Goal: Find specific page/section: Find specific page/section

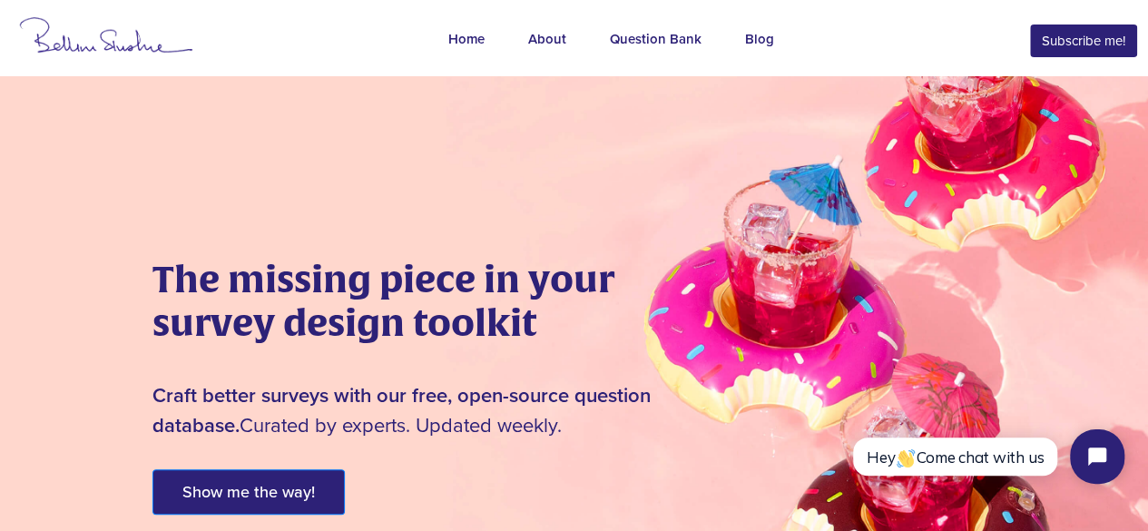
click at [694, 35] on div "Question Bank" at bounding box center [656, 41] width 92 height 24
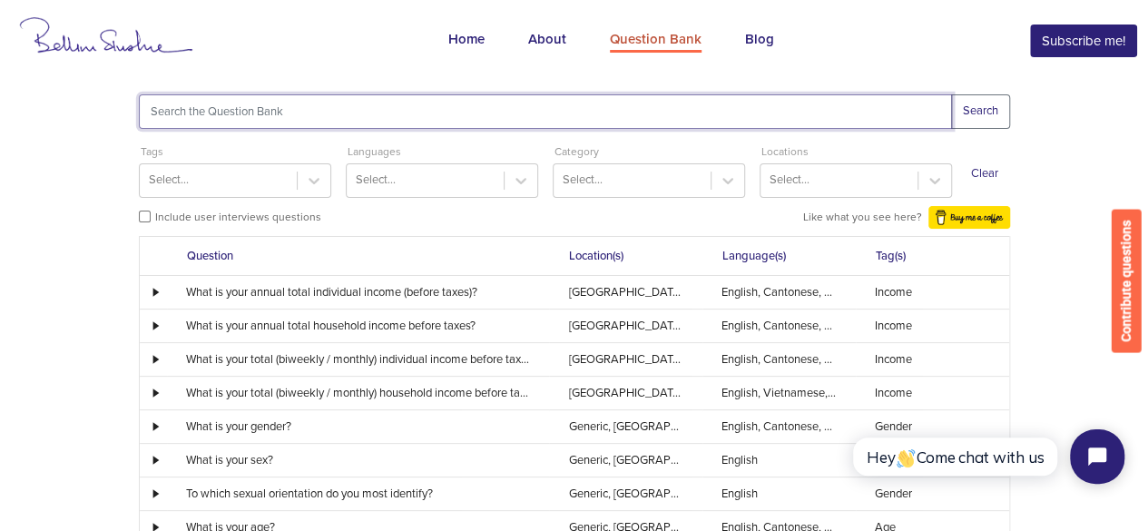
click at [577, 108] on input "text" at bounding box center [545, 111] width 813 height 34
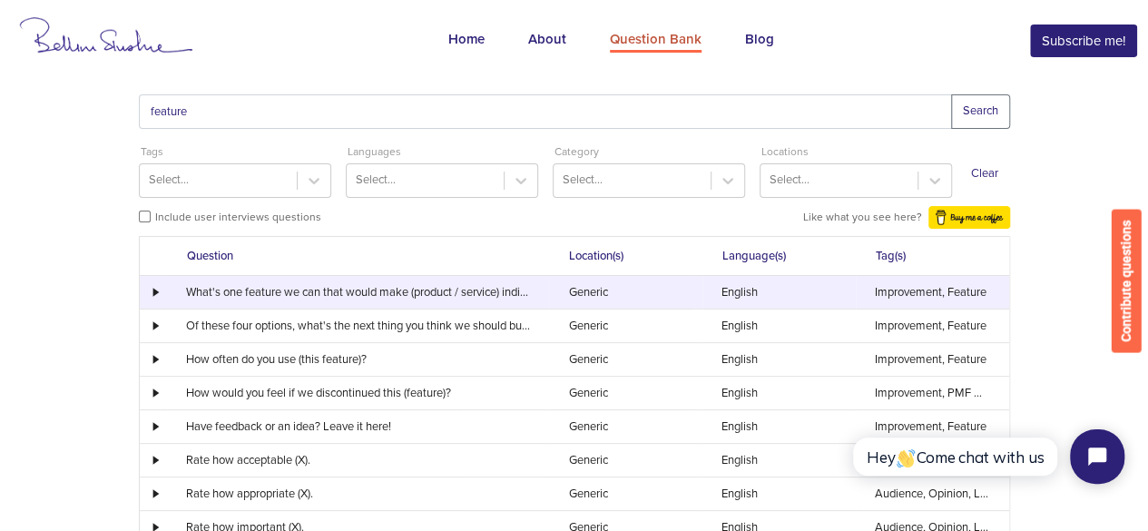
click at [154, 286] on td at bounding box center [153, 292] width 27 height 33
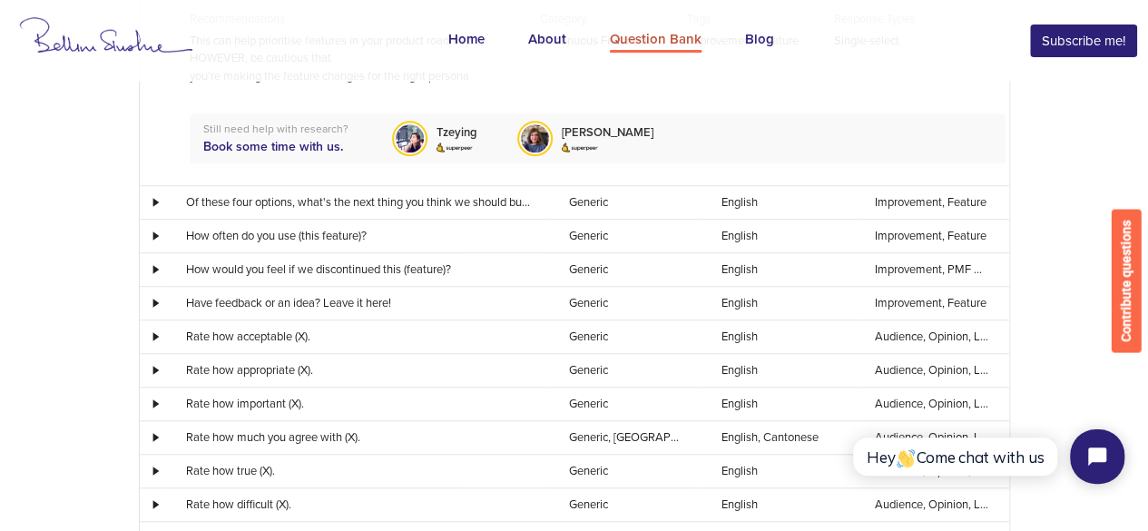
scroll to position [567, 0]
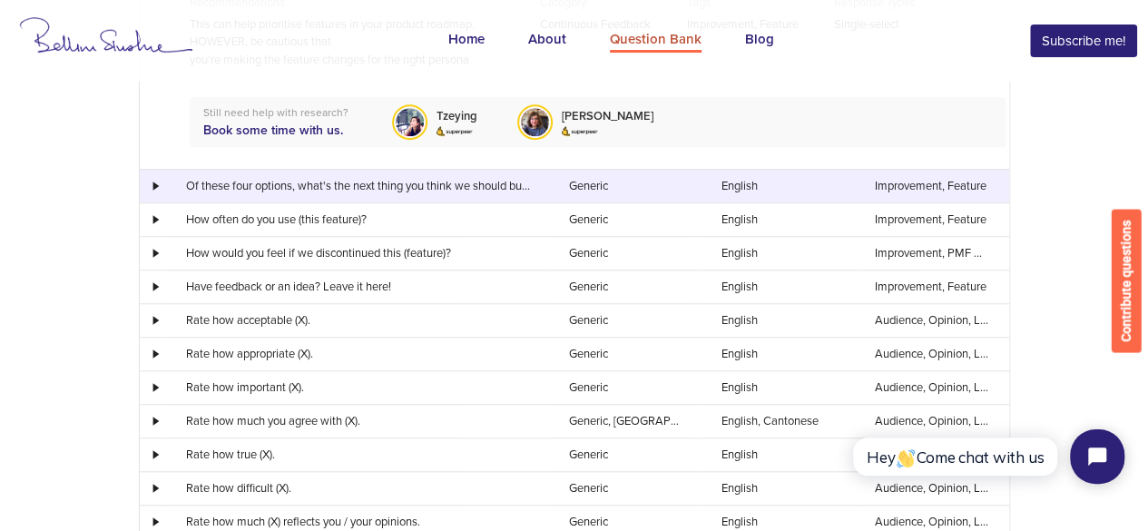
click at [153, 188] on div at bounding box center [153, 186] width 25 height 9
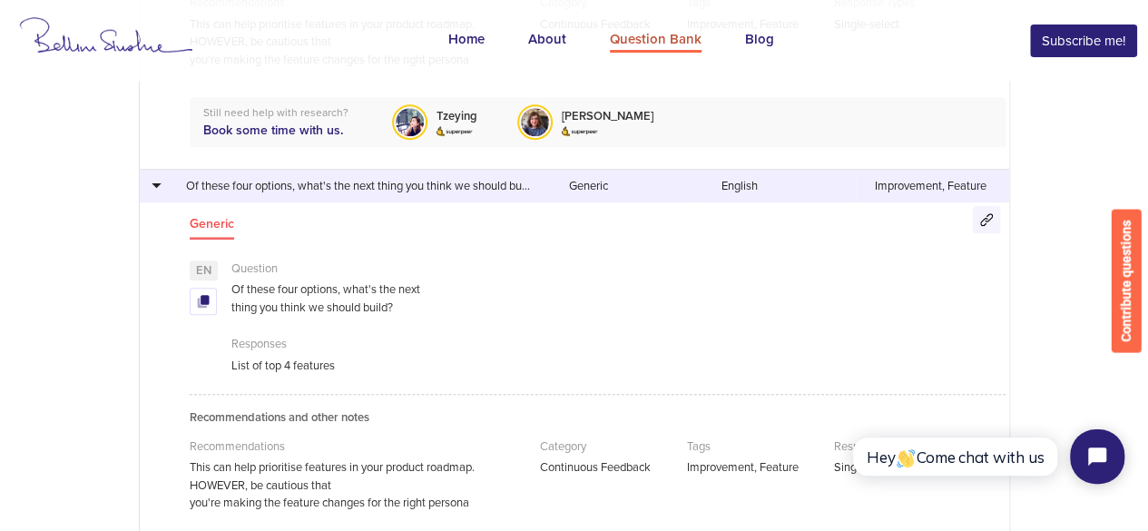
click at [153, 188] on div at bounding box center [153, 186] width 25 height 10
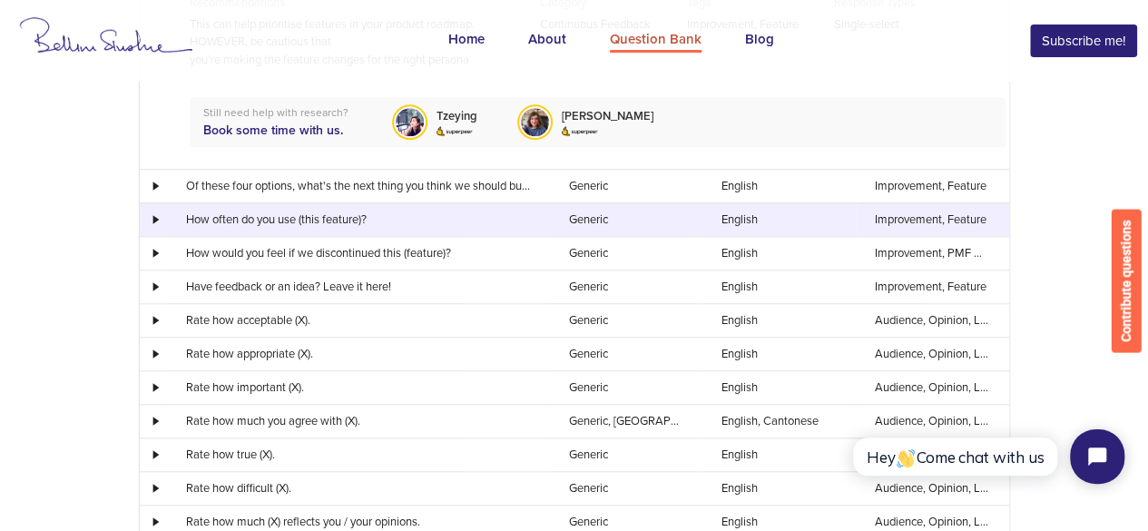
click at [158, 220] on div at bounding box center [153, 219] width 25 height 9
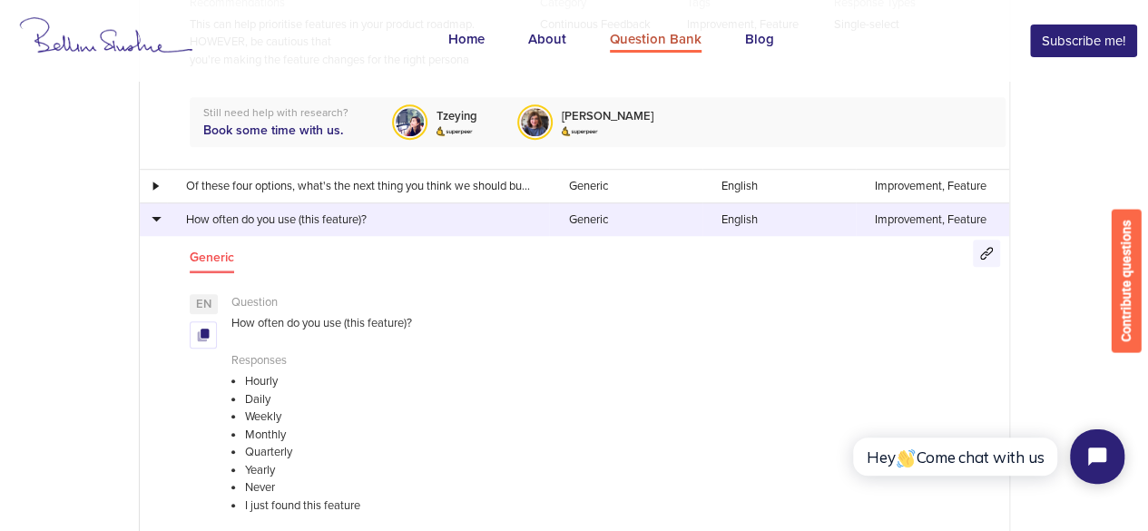
click at [158, 220] on div at bounding box center [153, 219] width 25 height 10
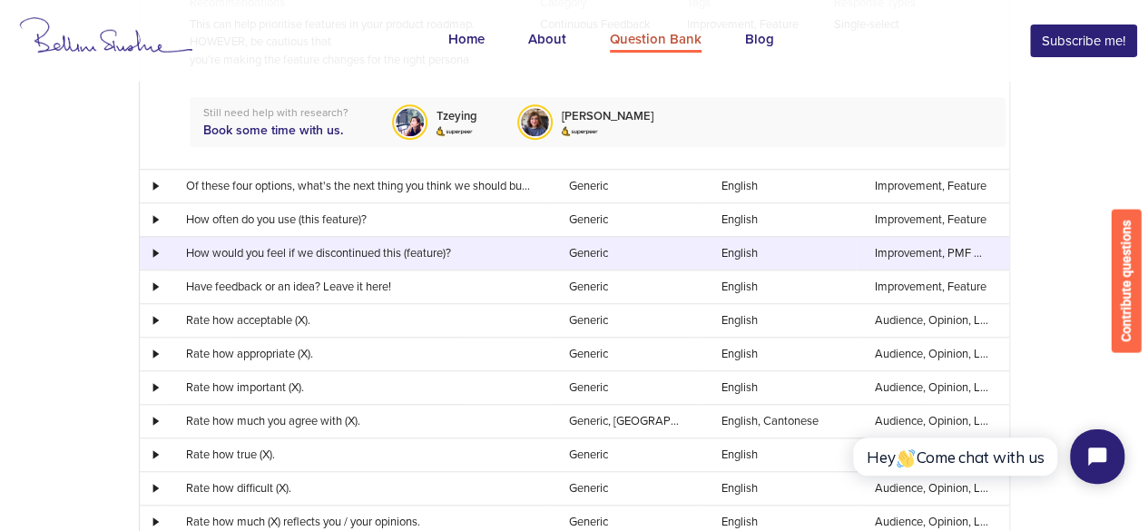
click at [163, 252] on div at bounding box center [153, 253] width 25 height 9
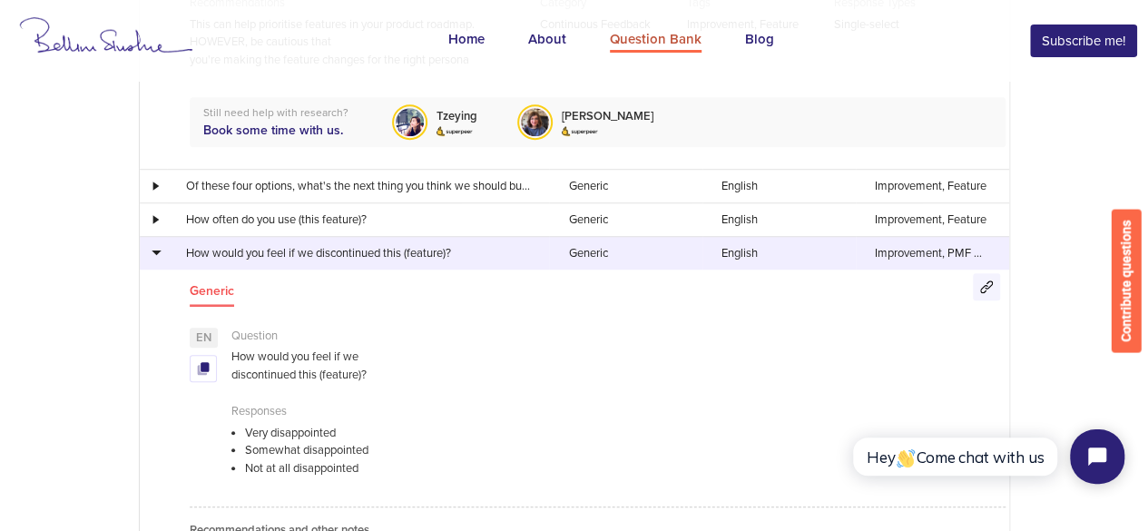
click at [163, 252] on div at bounding box center [153, 253] width 25 height 10
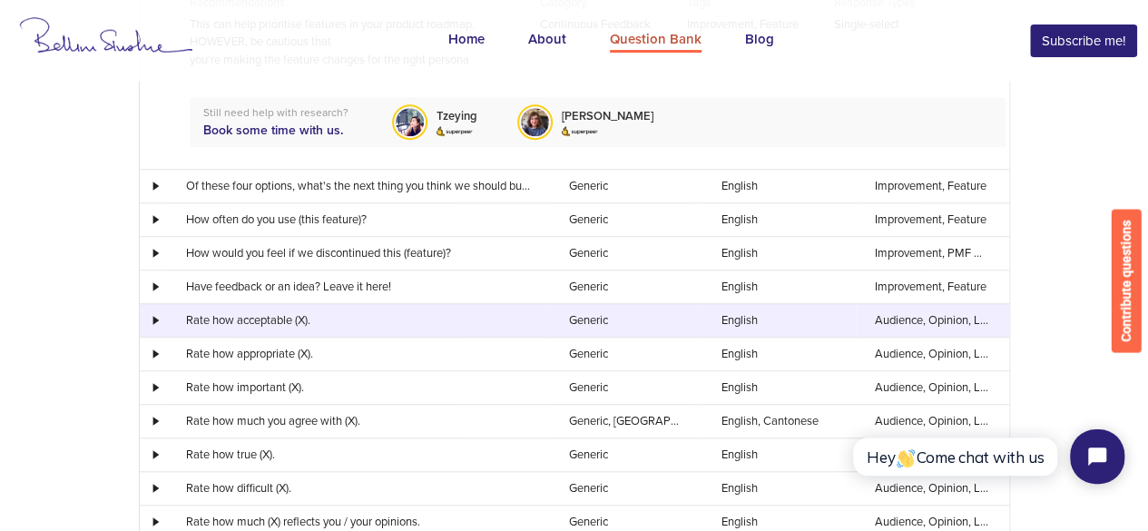
click at [155, 316] on div at bounding box center [153, 320] width 25 height 9
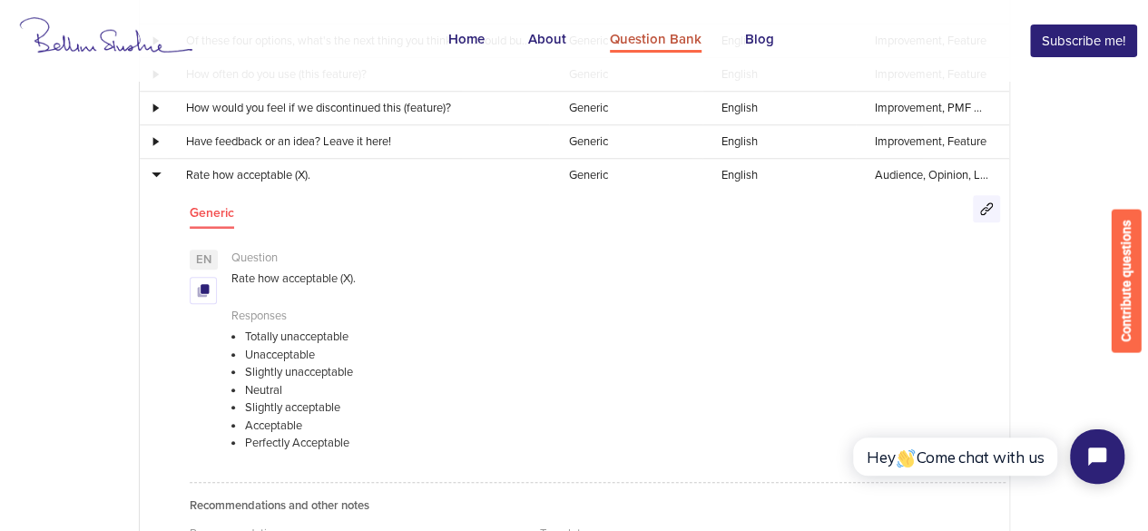
scroll to position [716, 0]
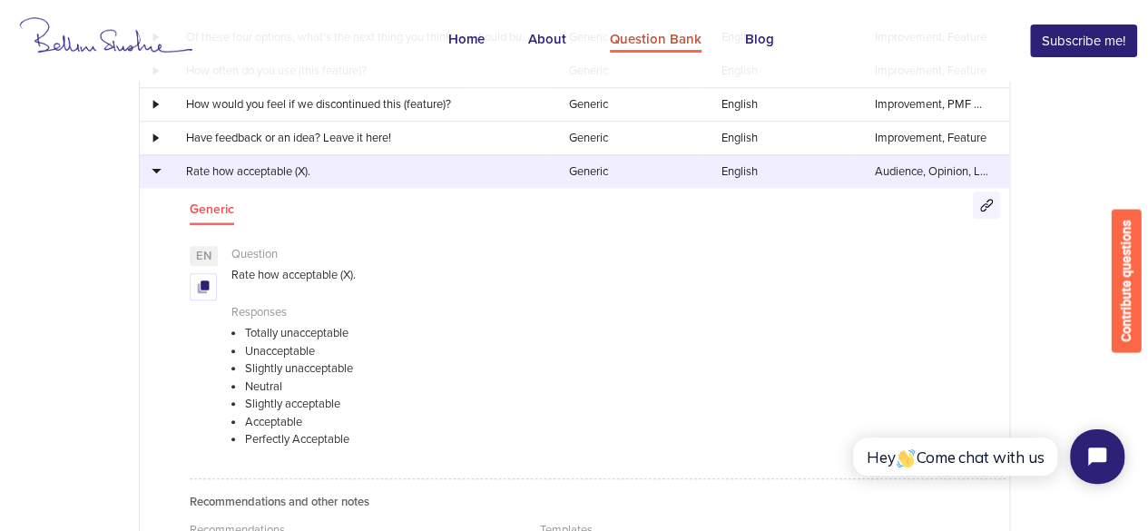
click at [156, 166] on div at bounding box center [153, 171] width 25 height 10
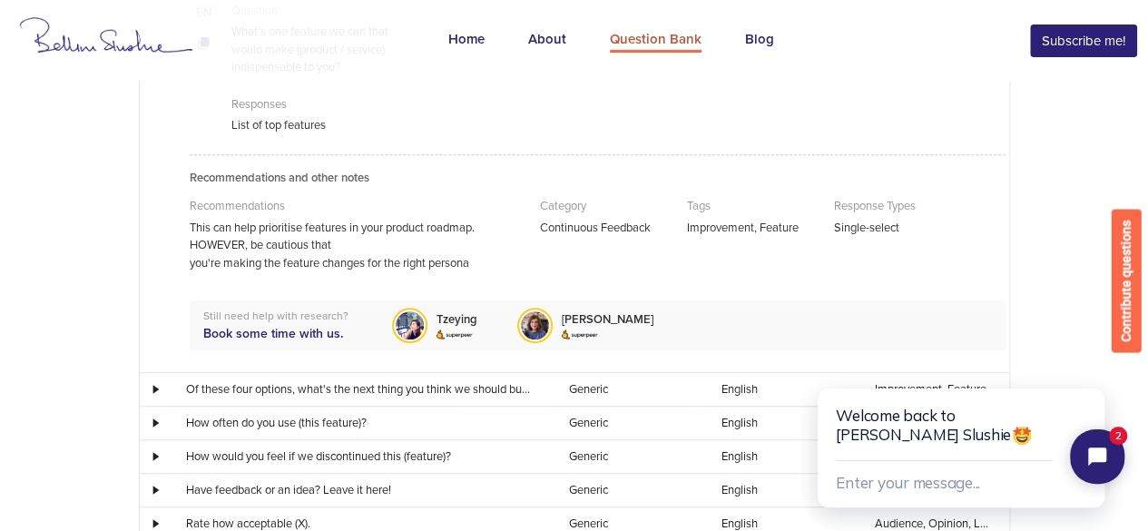
scroll to position [0, 0]
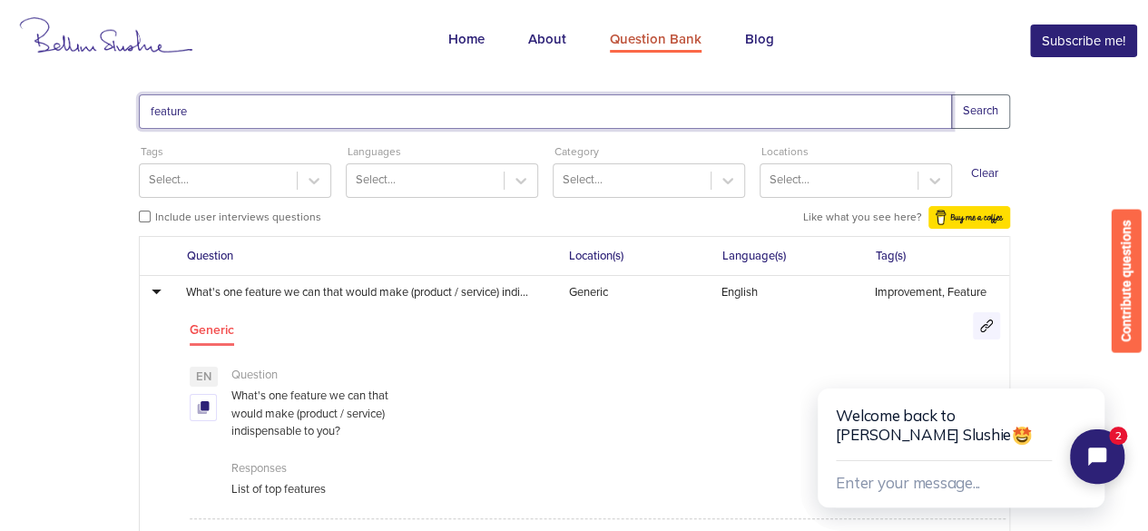
click at [369, 104] on input "feature" at bounding box center [545, 111] width 813 height 34
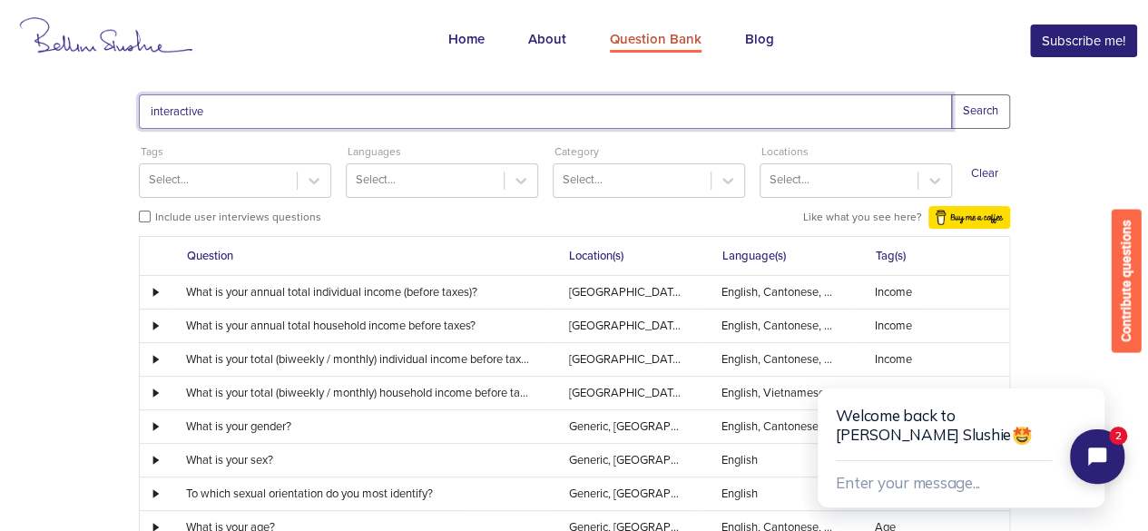
click at [227, 103] on input "interactive" at bounding box center [545, 111] width 813 height 34
type input "interactivity"
